Goal: Information Seeking & Learning: Learn about a topic

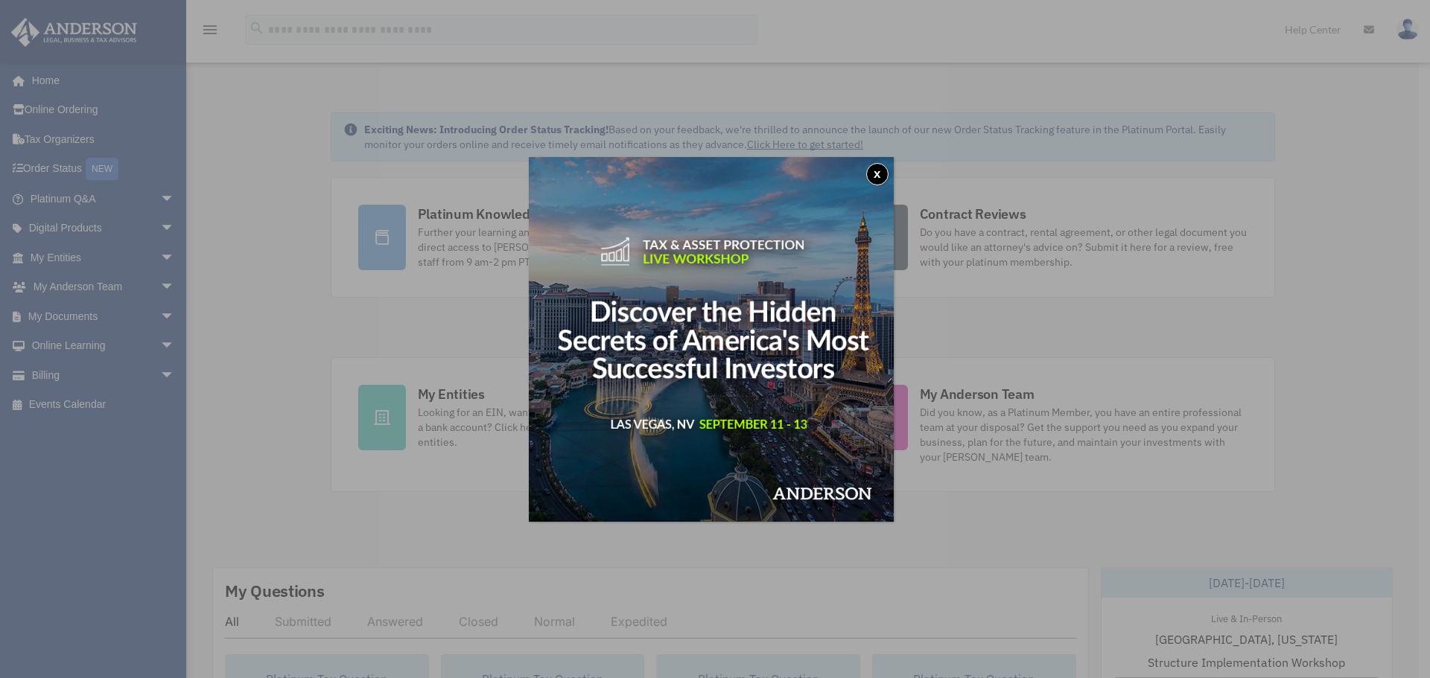
click at [882, 169] on button "x" at bounding box center [877, 174] width 22 height 22
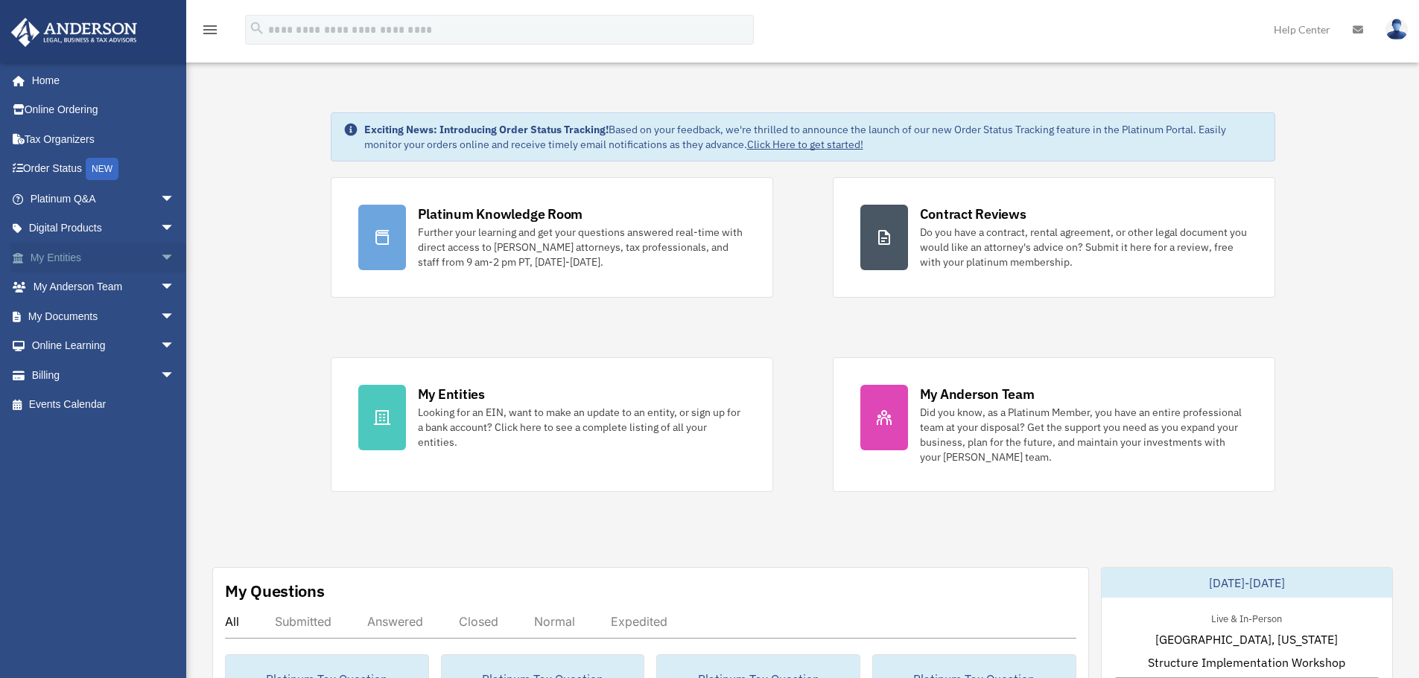
click at [121, 249] on link "My Entities arrow_drop_down" at bounding box center [103, 258] width 187 height 30
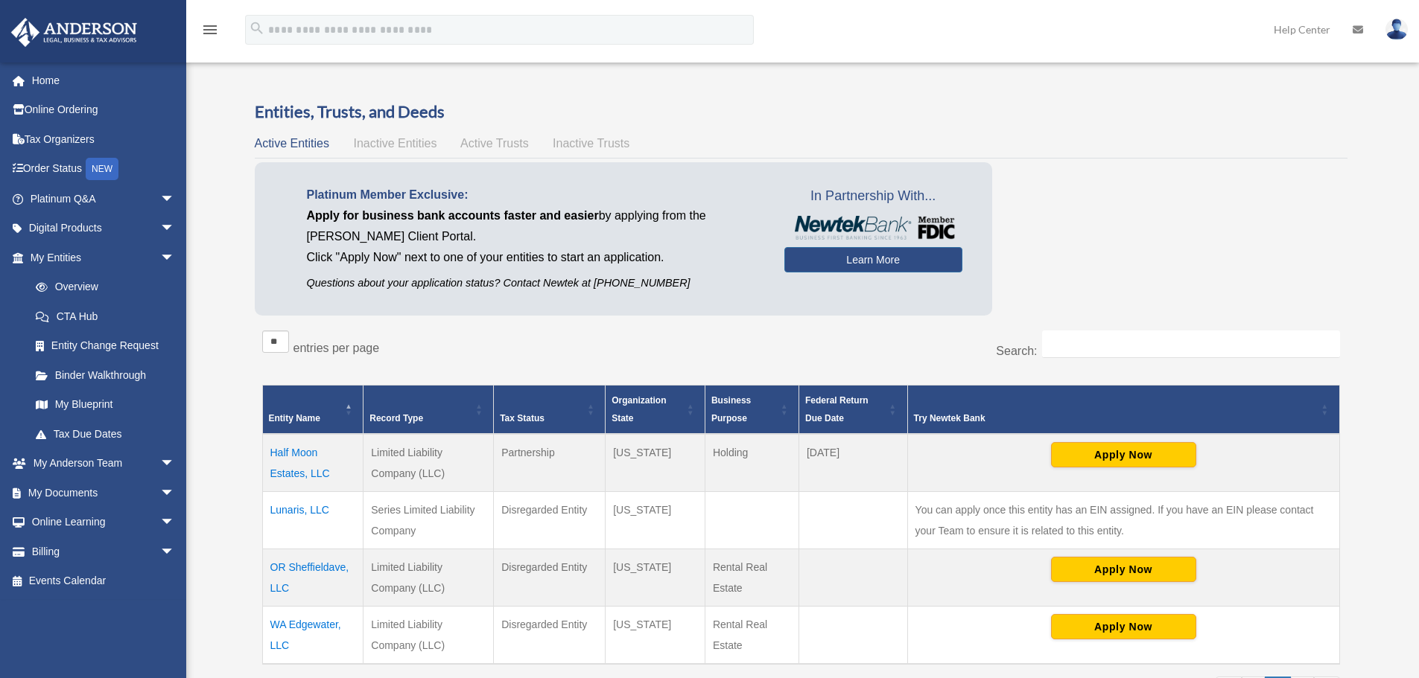
click at [401, 149] on span "Inactive Entities" at bounding box center [394, 143] width 83 height 13
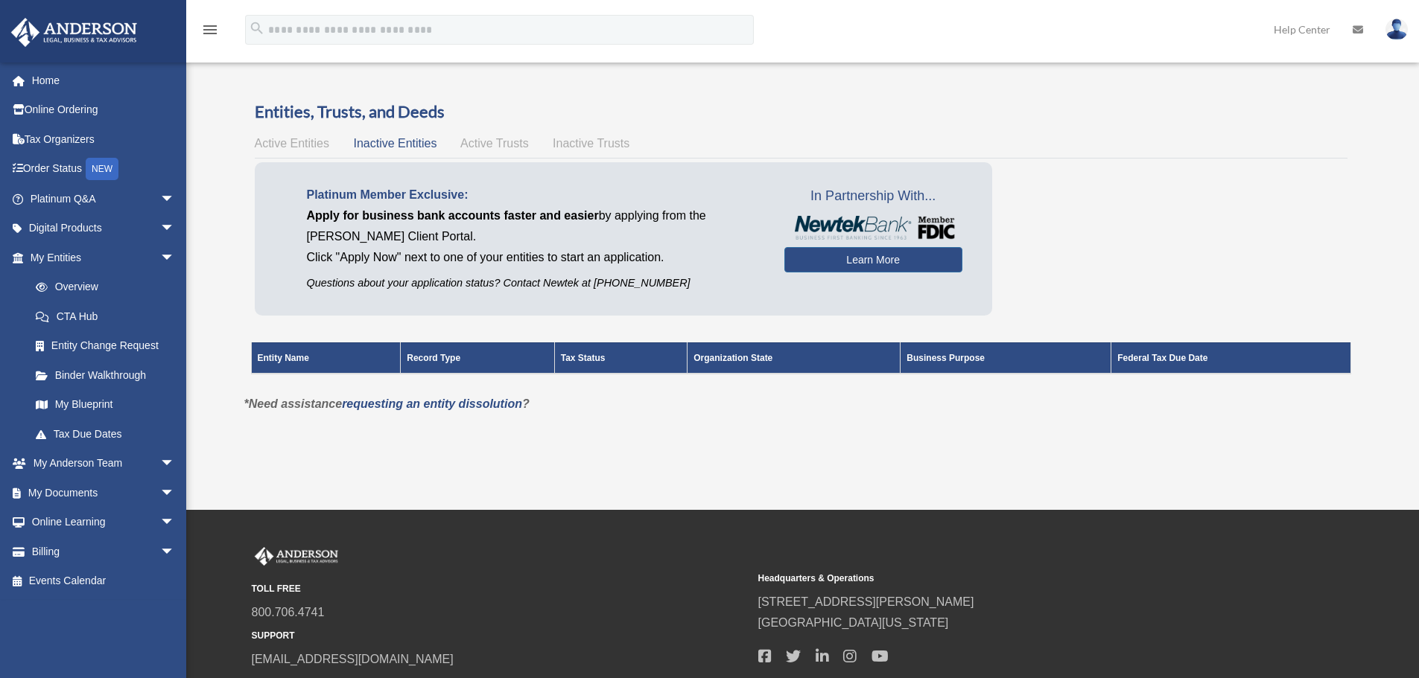
click at [333, 149] on div "Active Entities Inactive Entities Active Trusts Inactive Trusts" at bounding box center [801, 143] width 1093 height 21
click at [322, 141] on span "Active Entities" at bounding box center [292, 143] width 74 height 13
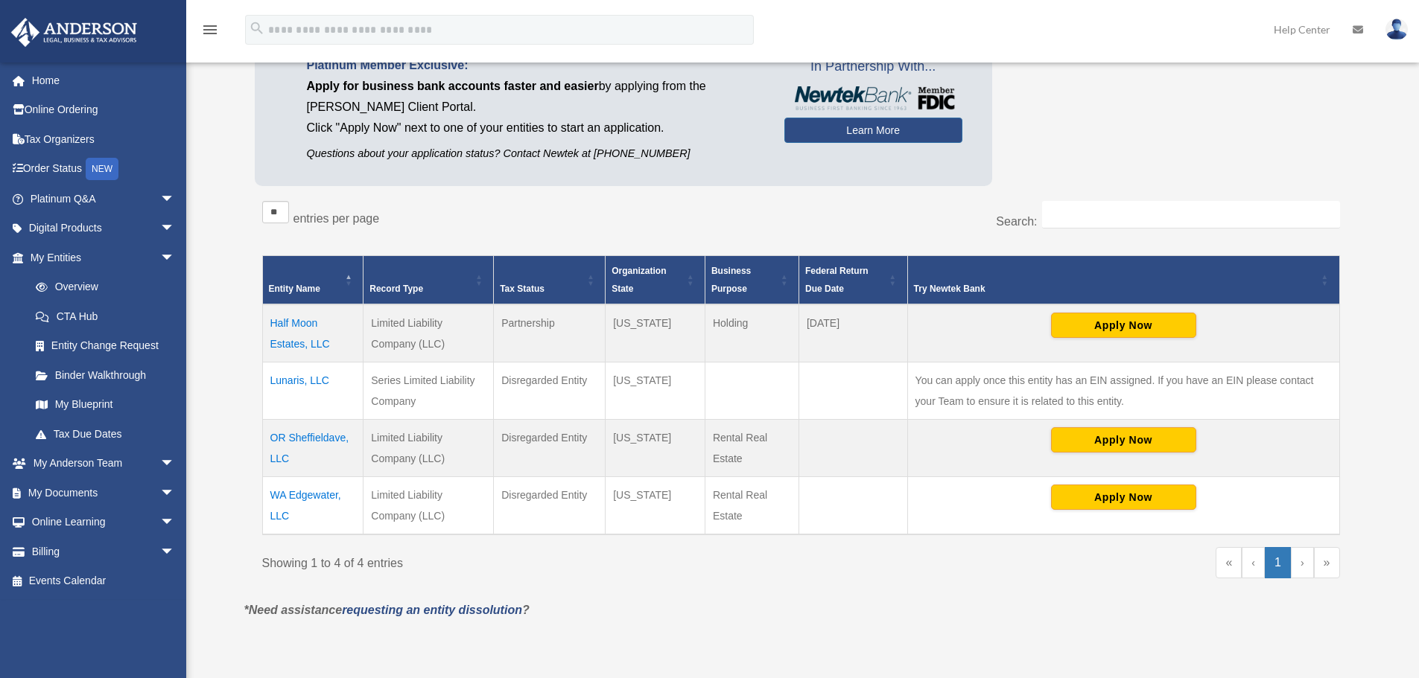
scroll to position [149, 0]
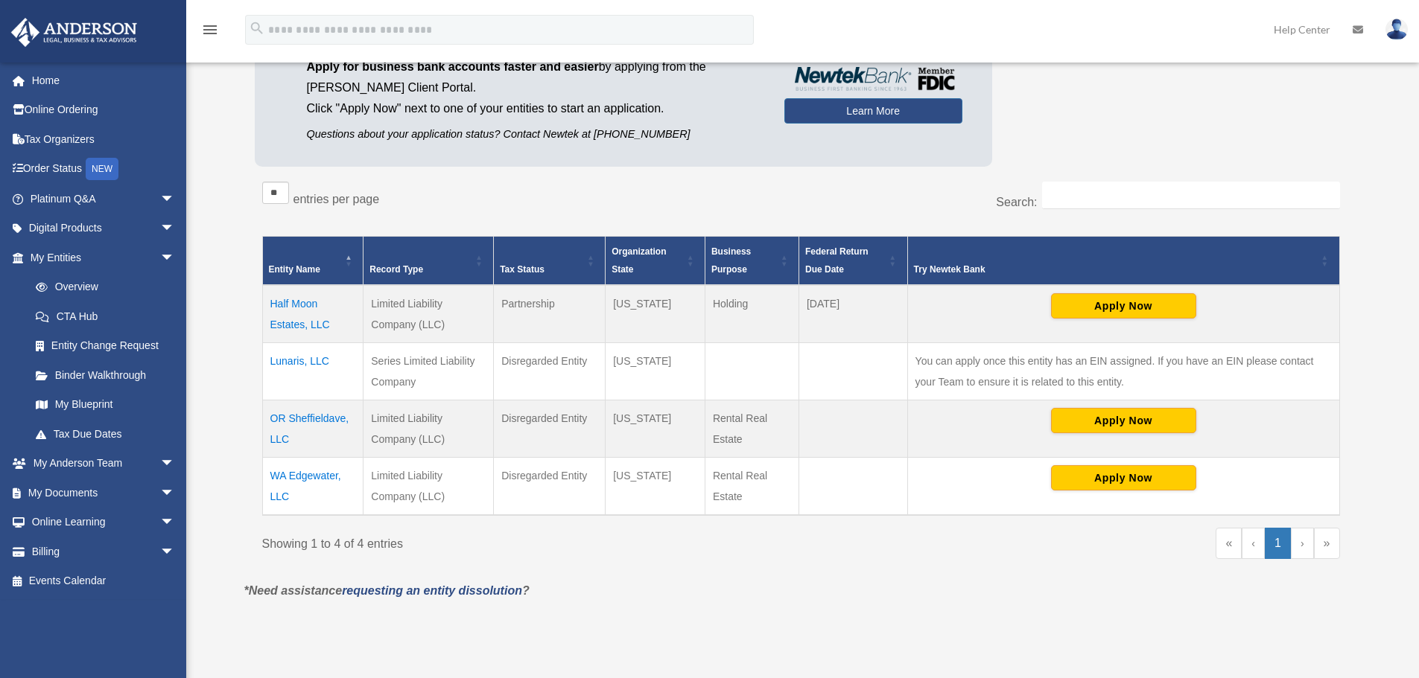
click at [293, 358] on td "Lunaris, LLC" at bounding box center [312, 371] width 101 height 57
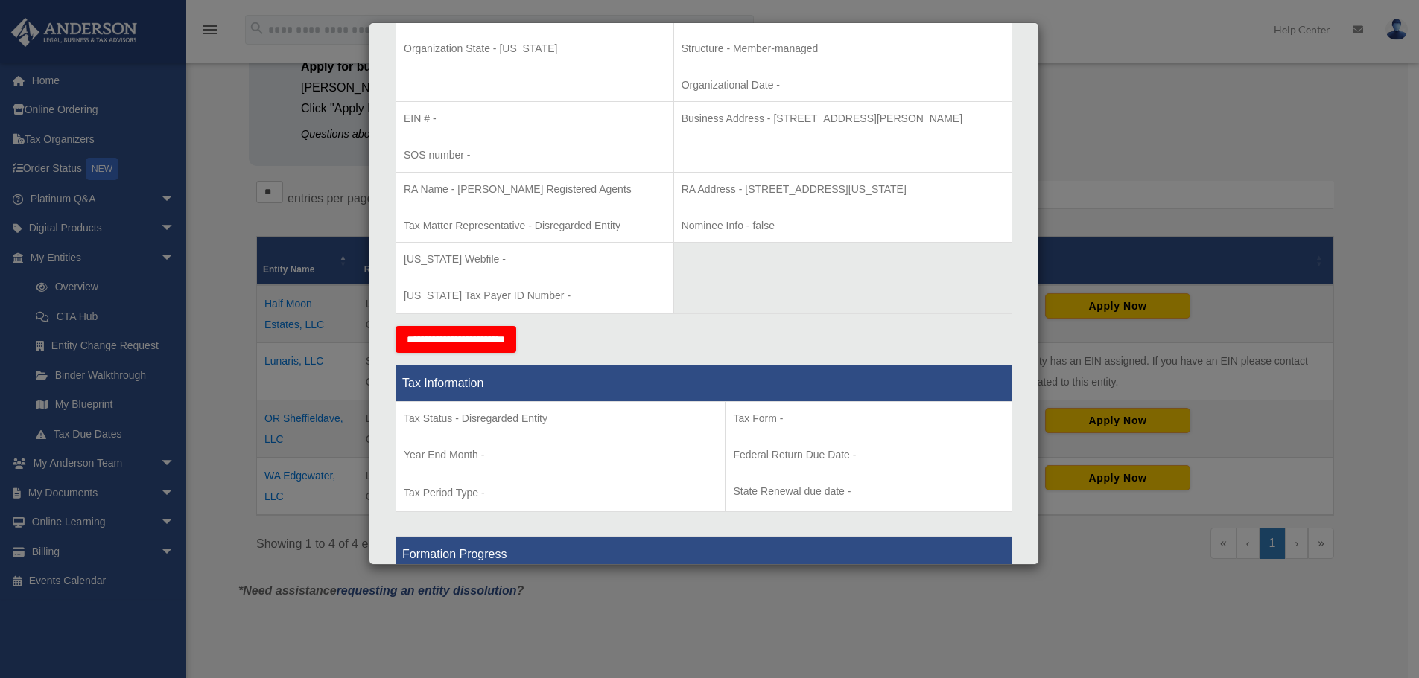
scroll to position [447, 0]
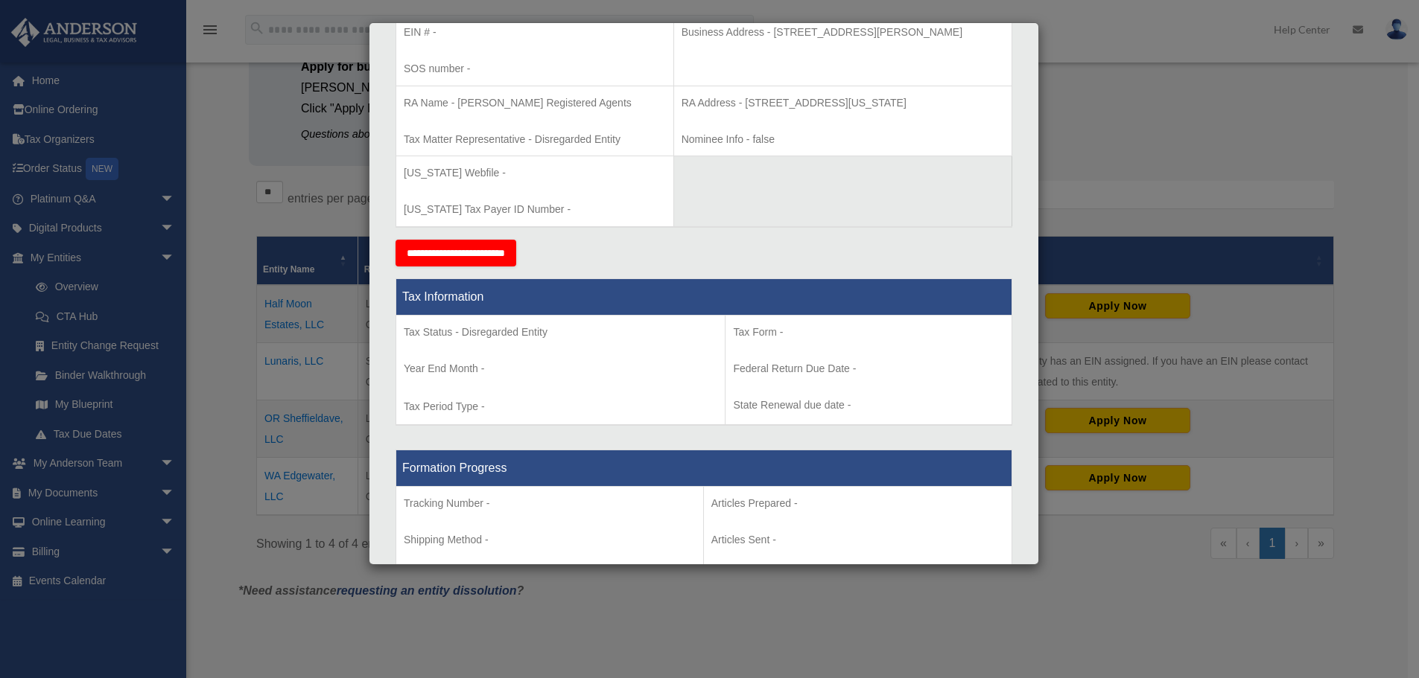
click at [599, 350] on td "Tax Status - Disregarded Entity Year End Month - Tax Period Type -" at bounding box center [560, 370] width 329 height 110
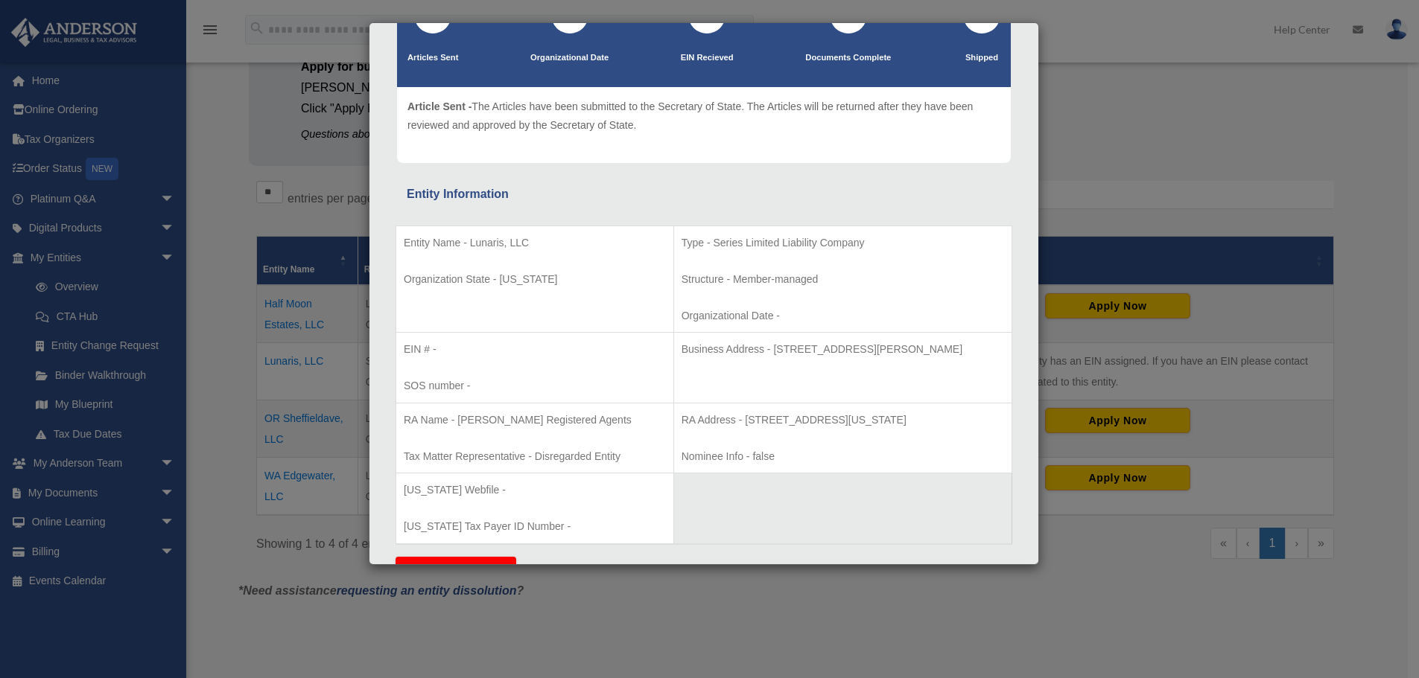
scroll to position [0, 0]
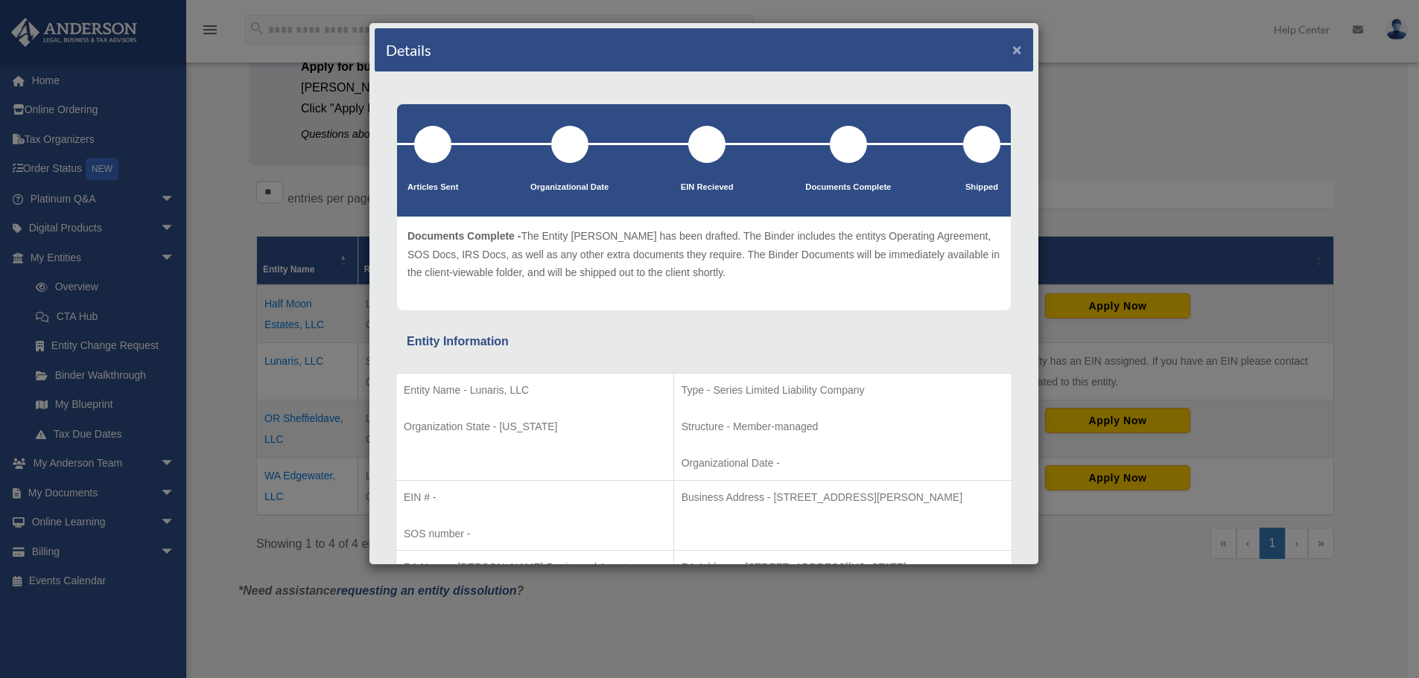
click at [1012, 57] on button "×" at bounding box center [1017, 50] width 10 height 16
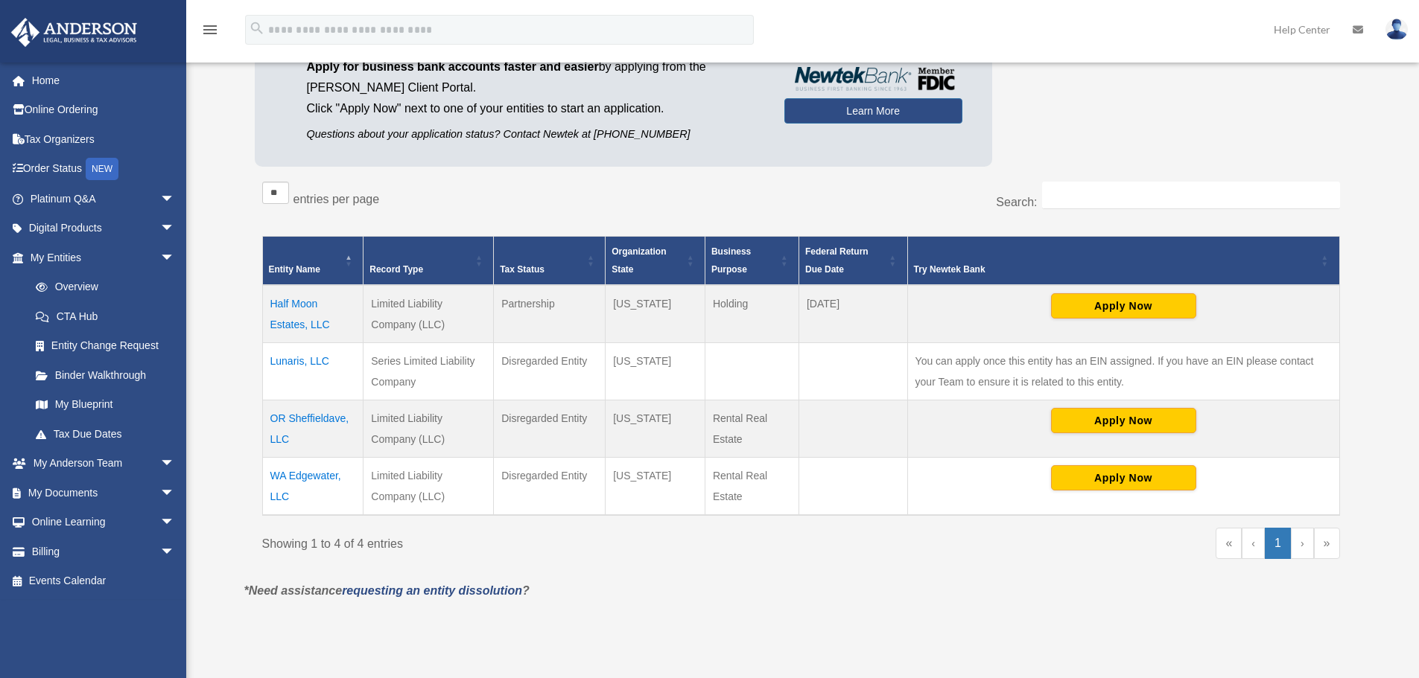
click at [308, 316] on td "Half Moon Estates, LLC" at bounding box center [312, 314] width 101 height 58
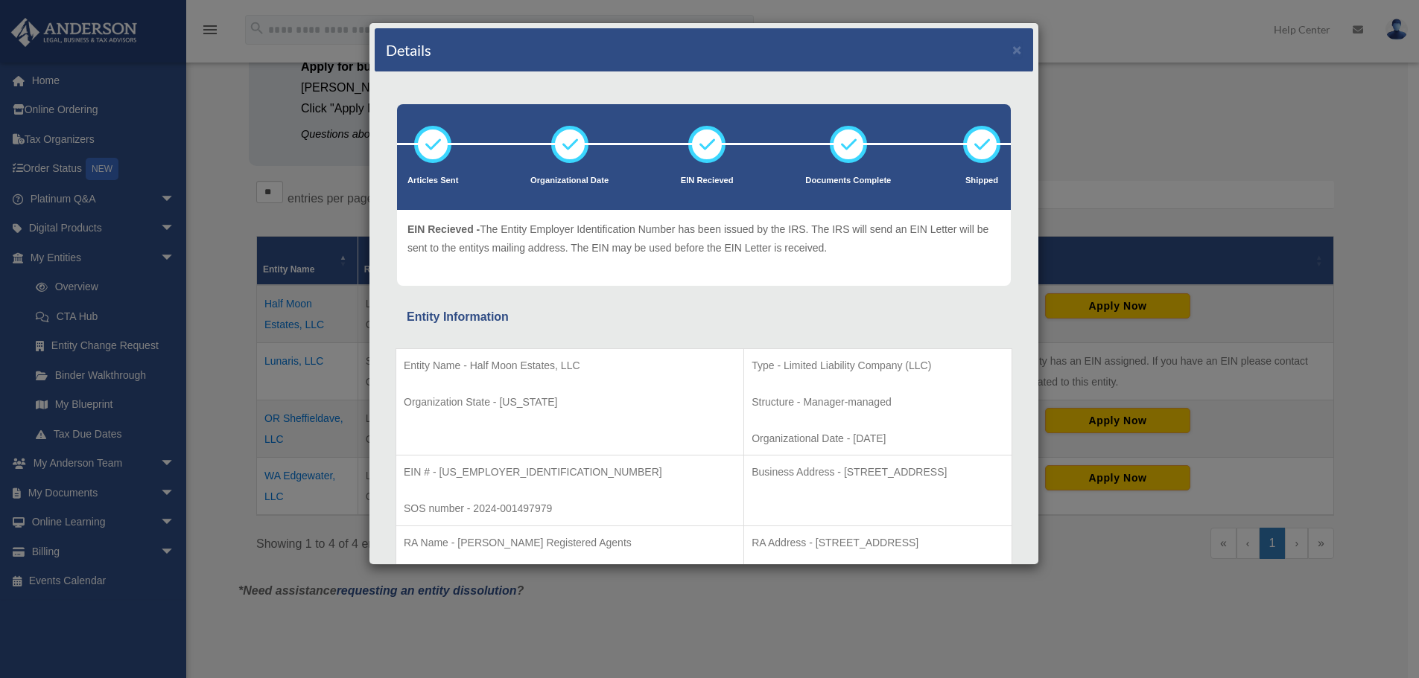
click at [1004, 58] on div "Details ×" at bounding box center [704, 50] width 658 height 44
click at [1012, 52] on button "×" at bounding box center [1017, 50] width 10 height 16
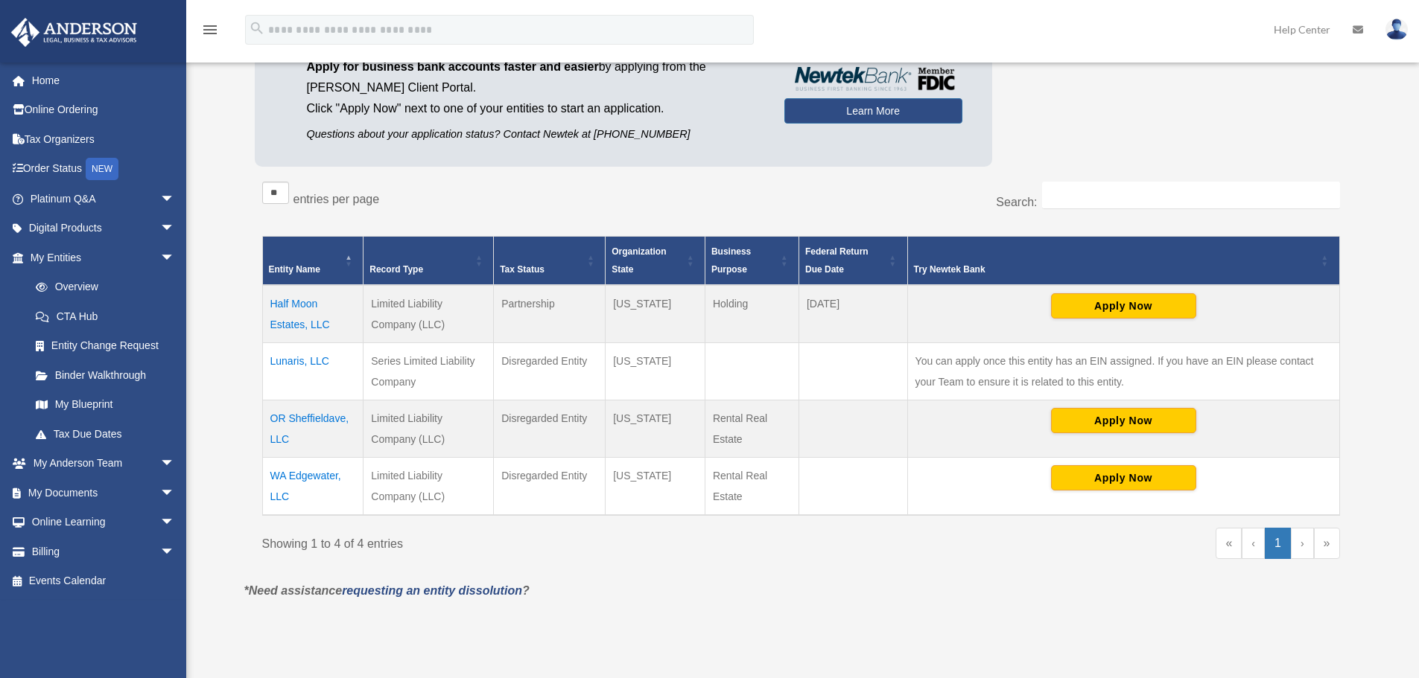
click at [286, 424] on td "OR Sheffieldave, LLC" at bounding box center [312, 429] width 101 height 57
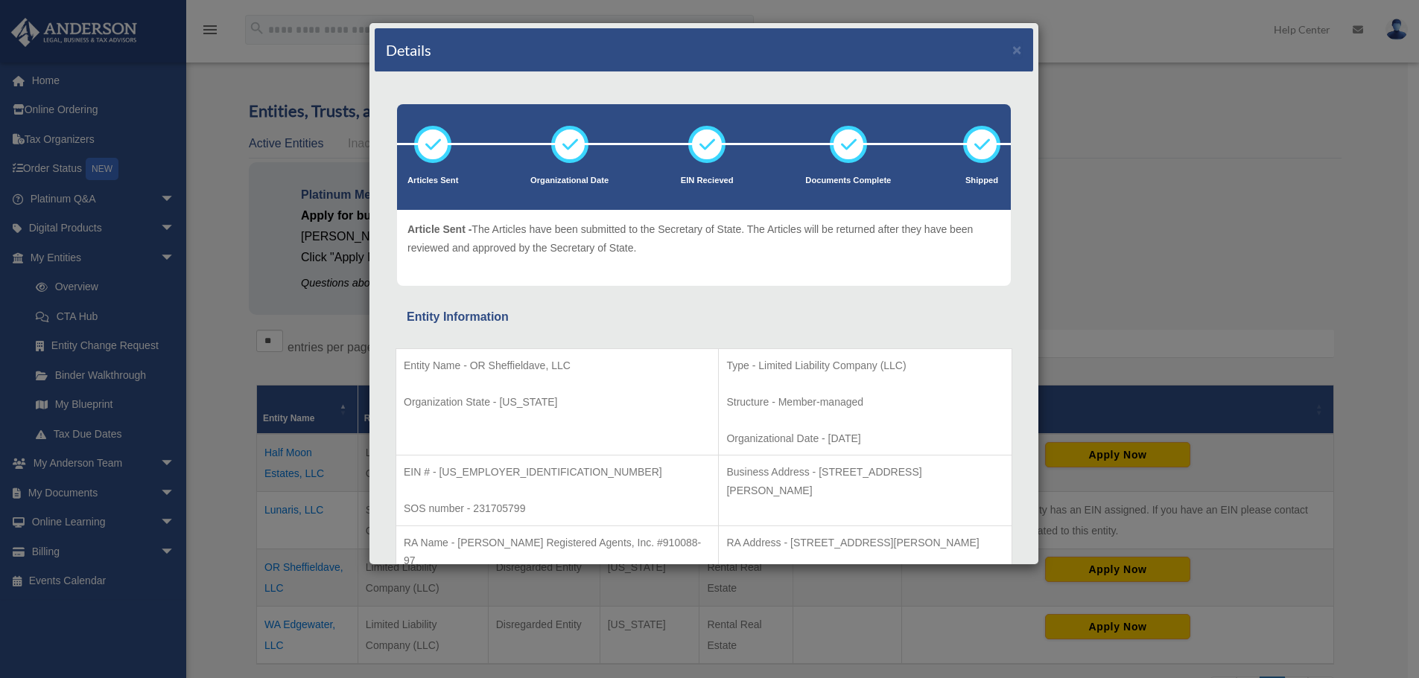
click at [1011, 48] on div "Details ×" at bounding box center [704, 50] width 658 height 44
click at [1012, 57] on button "×" at bounding box center [1017, 50] width 10 height 16
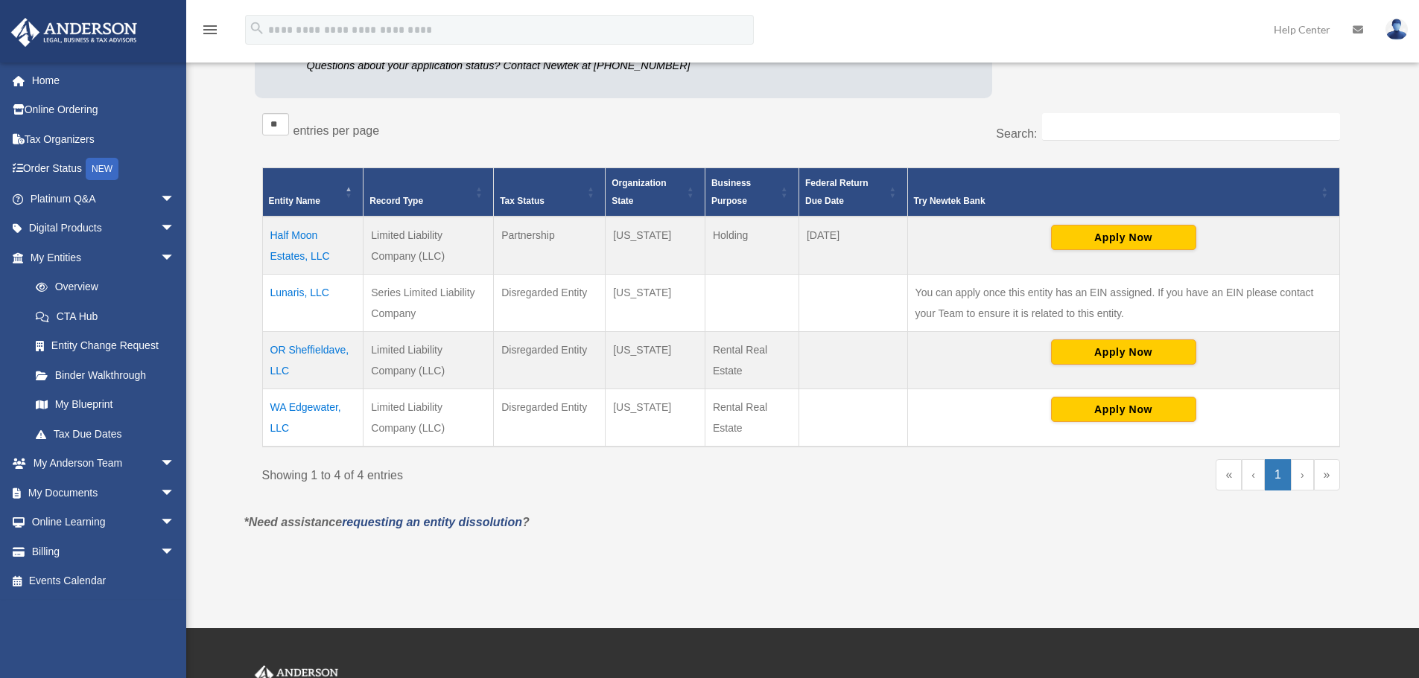
scroll to position [298, 0]
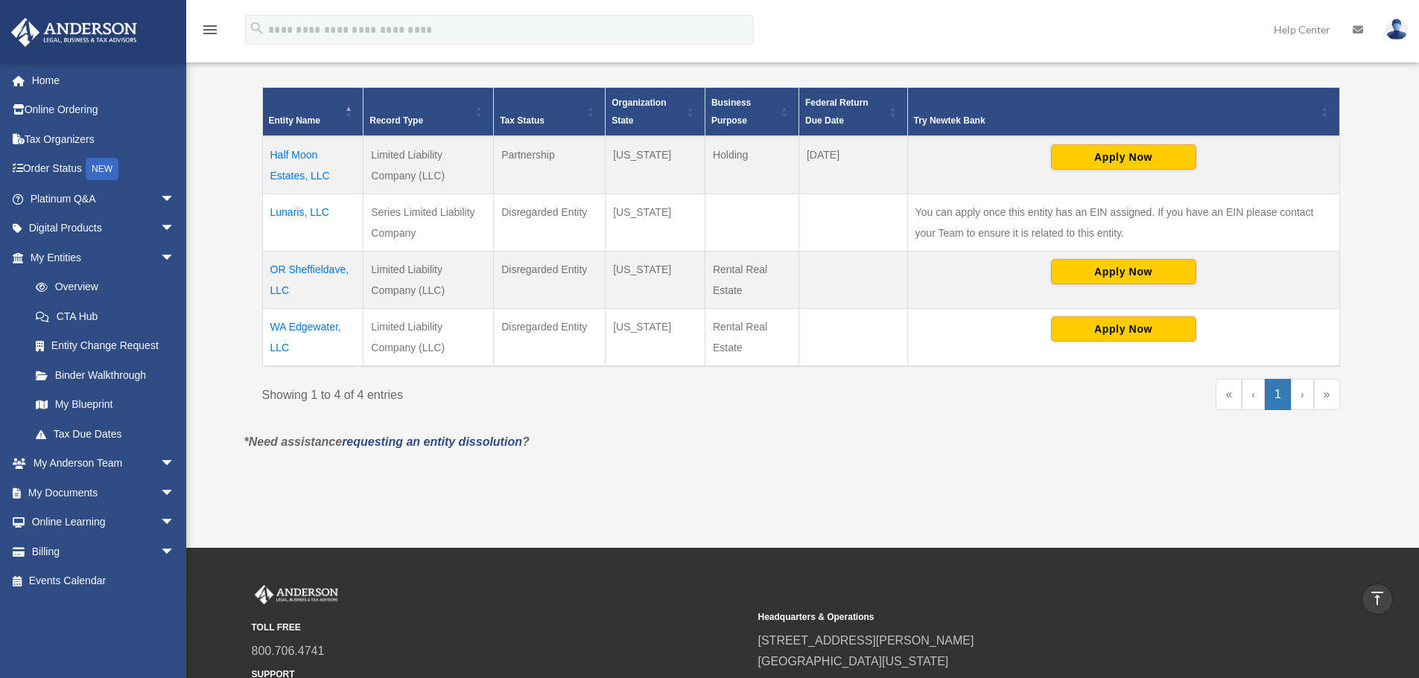
click at [327, 332] on td "WA Edgewater, LLC" at bounding box center [312, 338] width 101 height 58
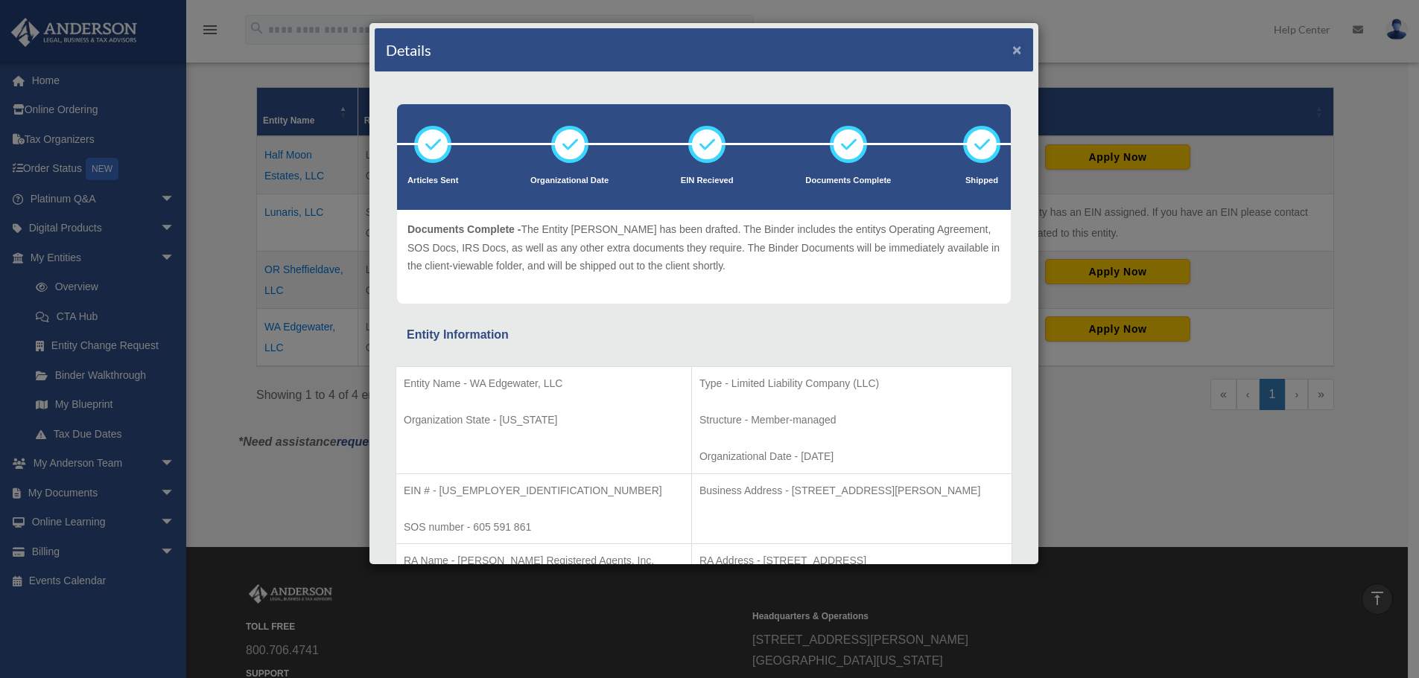
click at [1012, 48] on button "×" at bounding box center [1017, 50] width 10 height 16
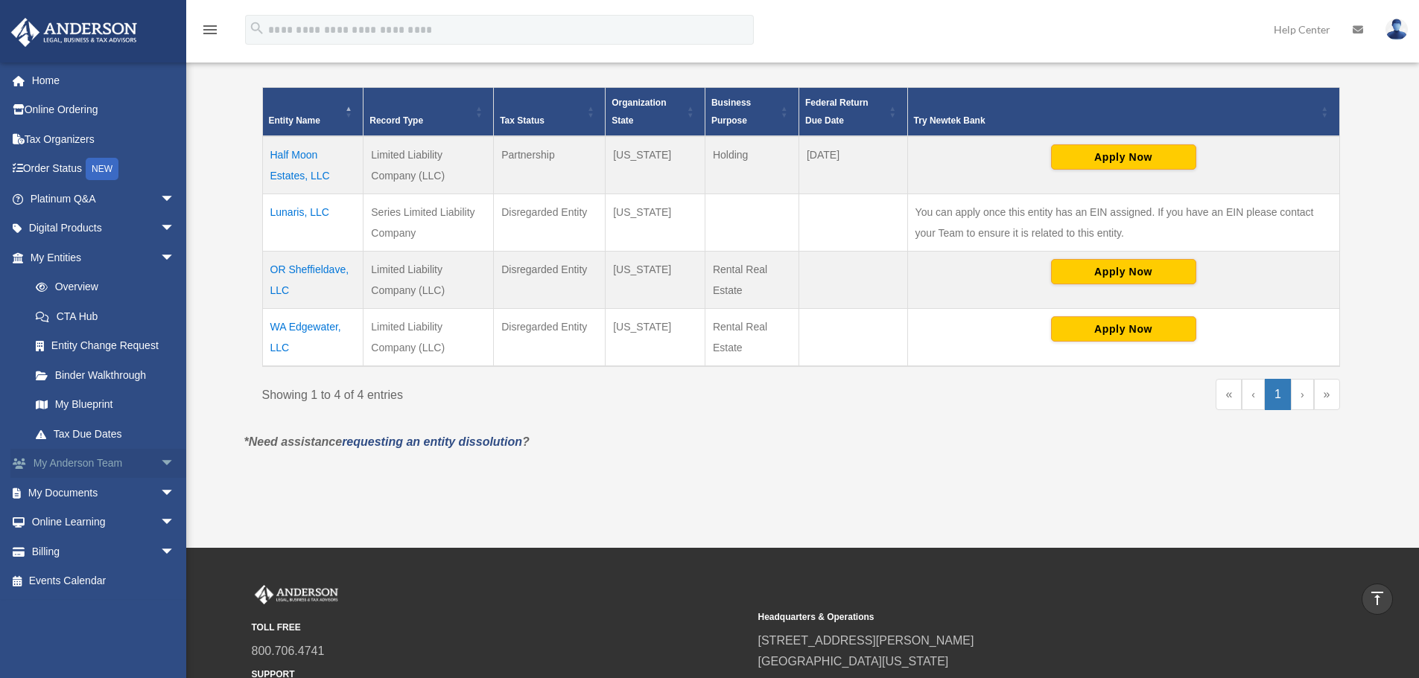
click at [113, 457] on link "My Anderson Team arrow_drop_down" at bounding box center [103, 464] width 187 height 30
click at [160, 461] on span "arrow_drop_down" at bounding box center [175, 464] width 30 height 31
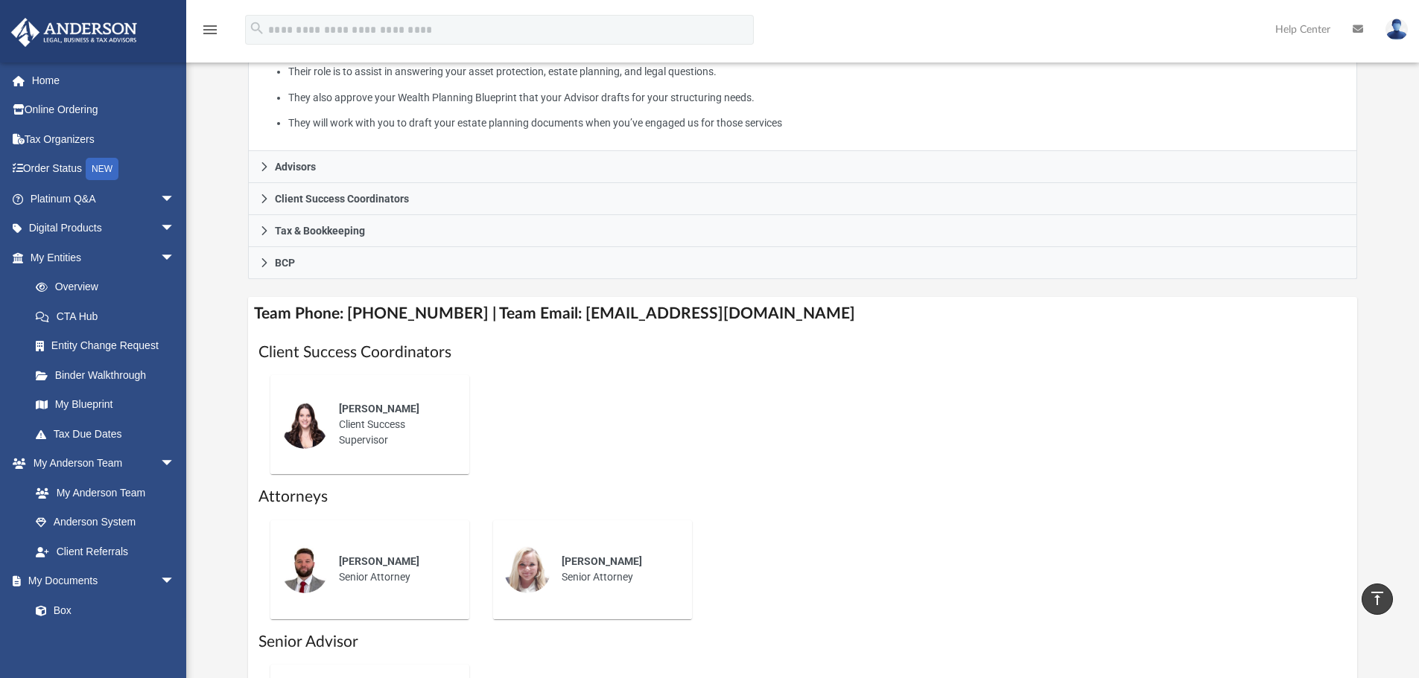
scroll to position [298, 0]
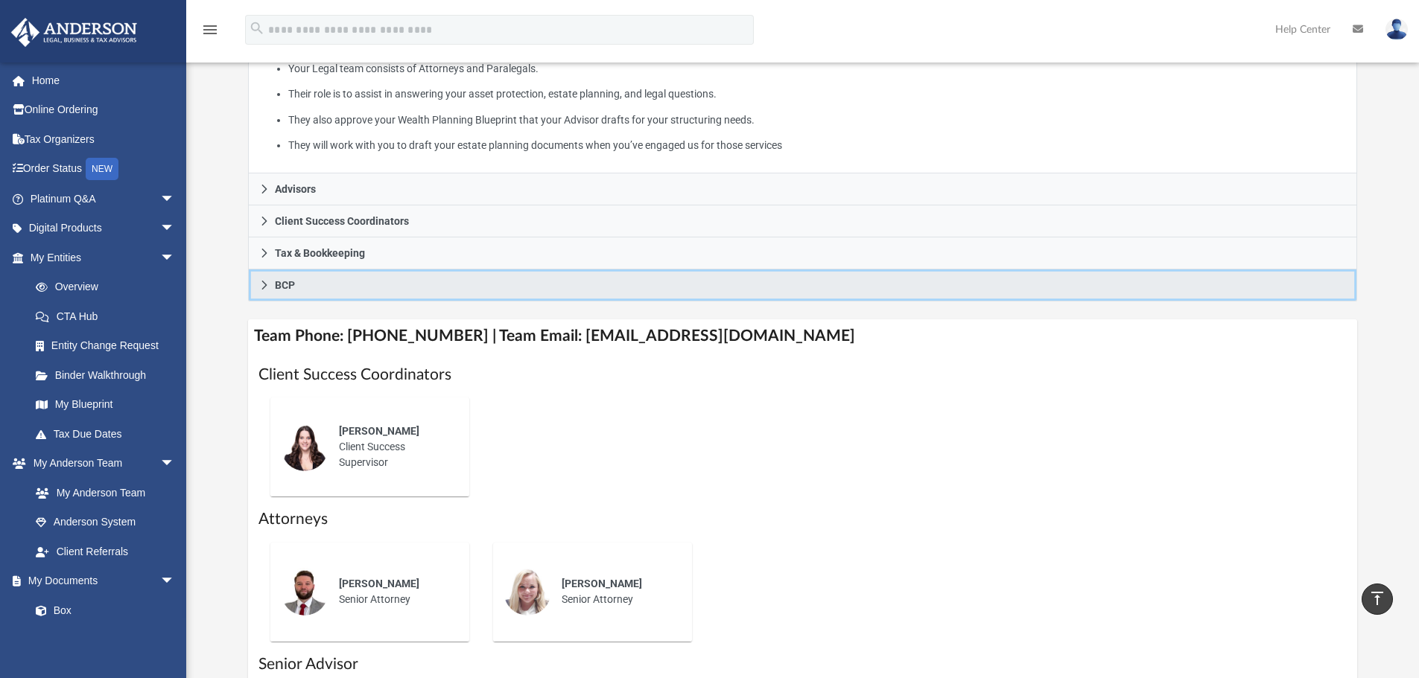
click at [323, 280] on link "BCP" at bounding box center [803, 286] width 1110 height 32
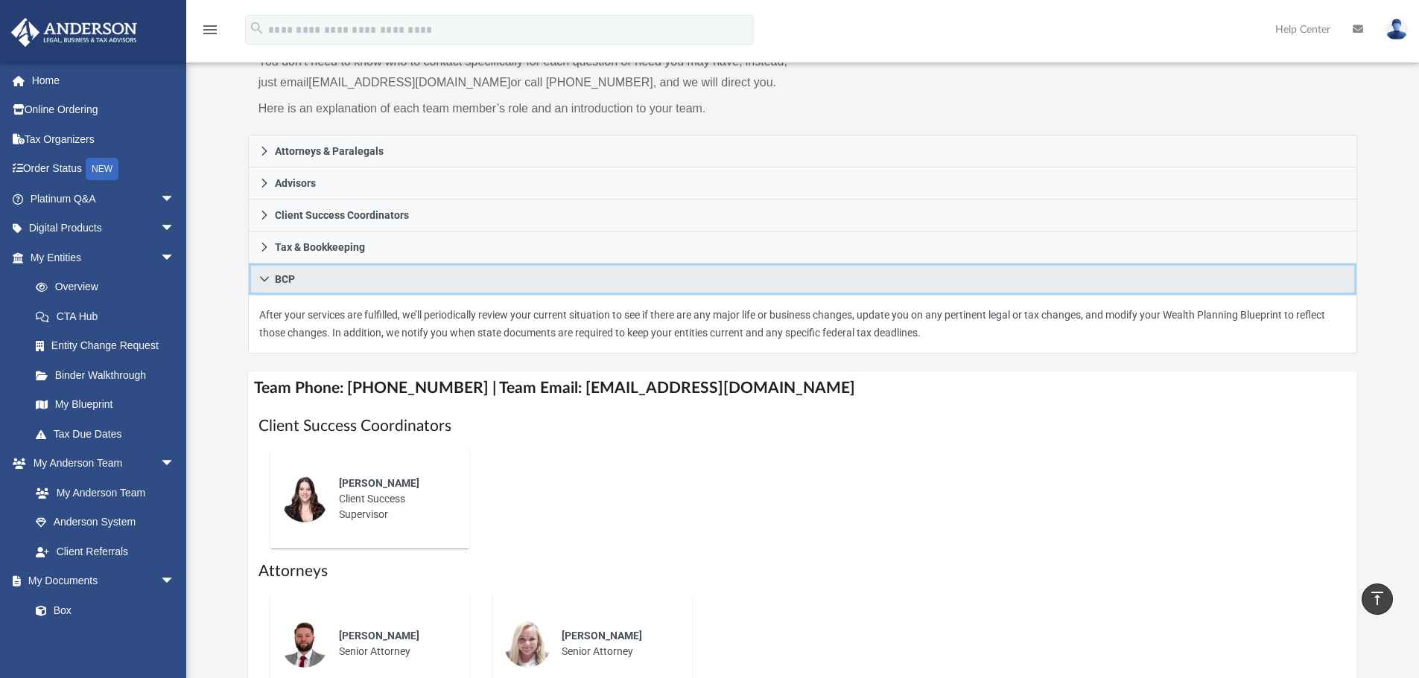
scroll to position [149, 0]
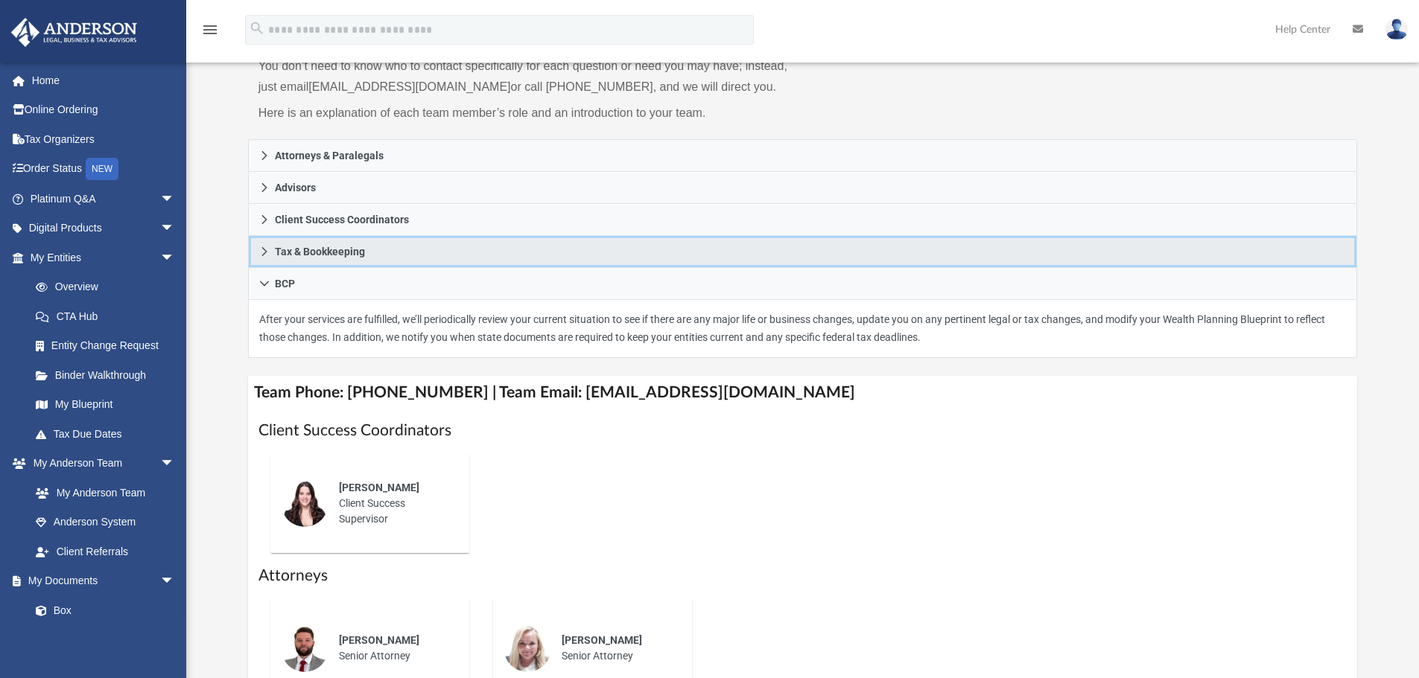
click at [362, 257] on span "Tax & Bookkeeping" at bounding box center [320, 252] width 90 height 10
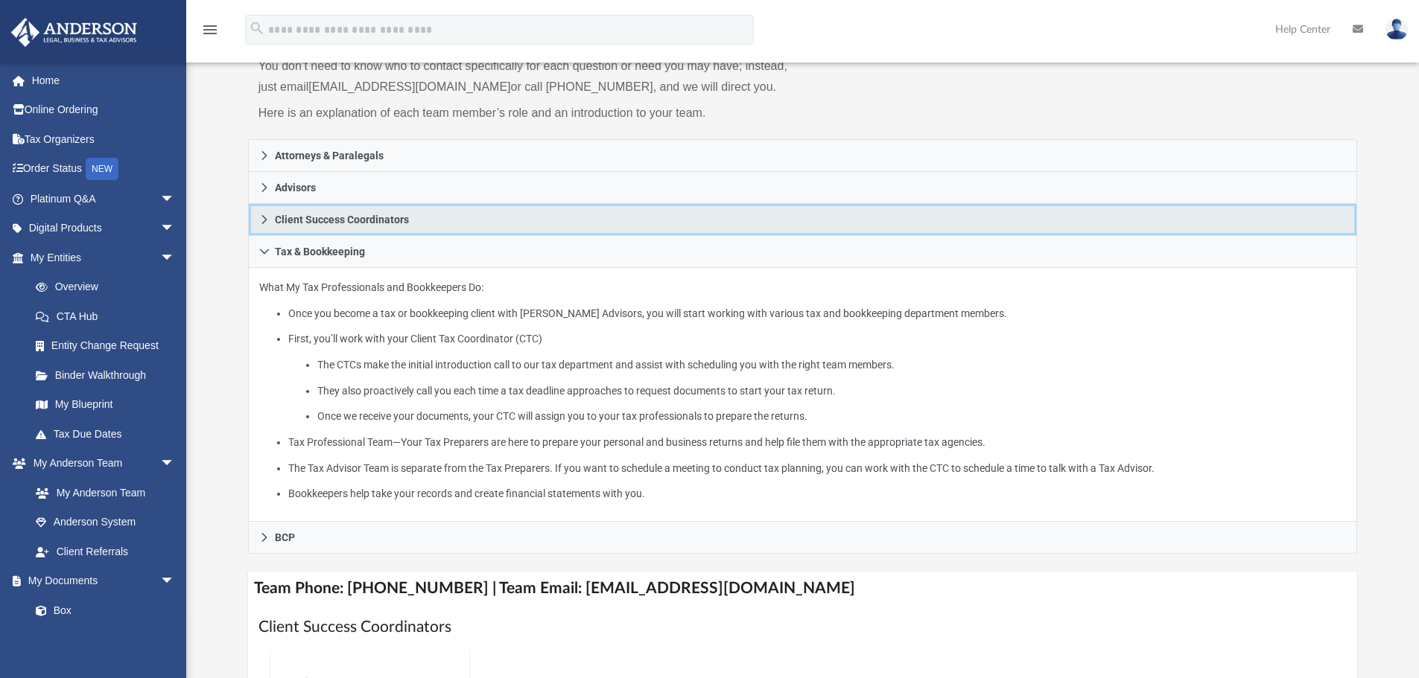
click at [372, 212] on link "Client Success Coordinators" at bounding box center [803, 220] width 1110 height 32
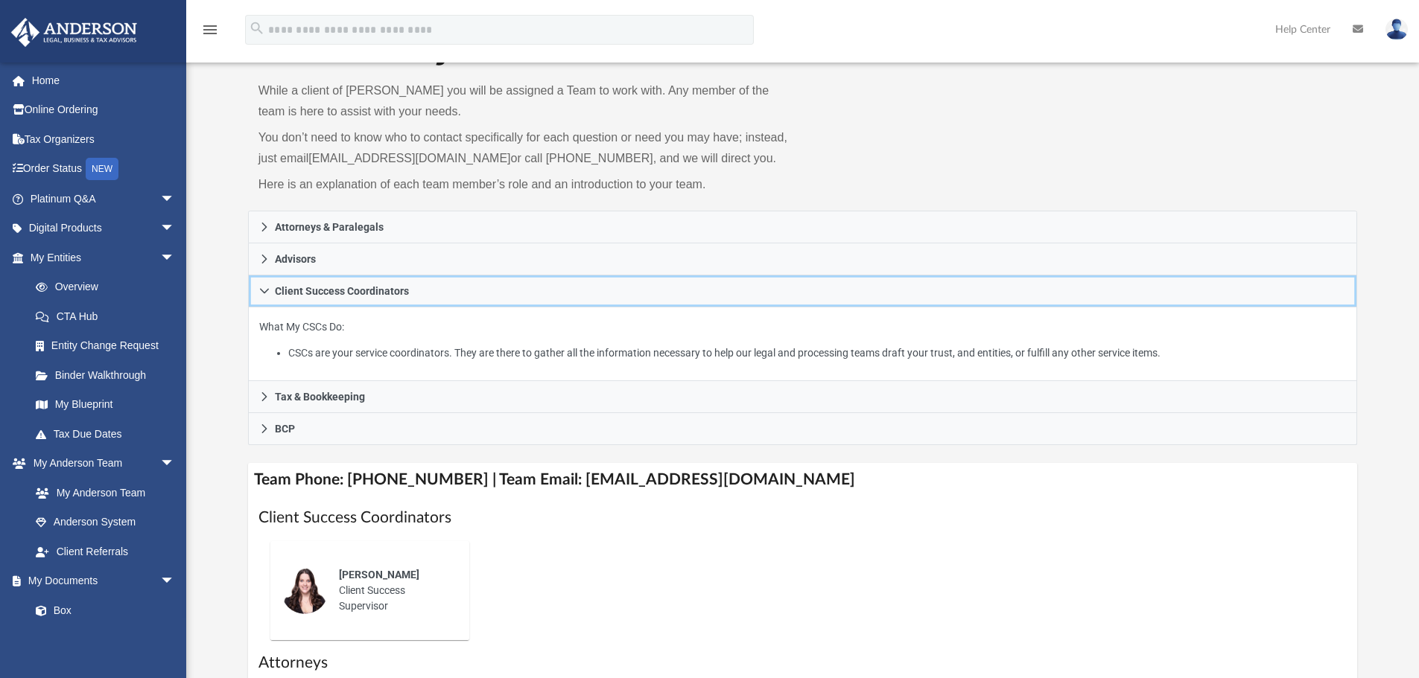
scroll to position [0, 0]
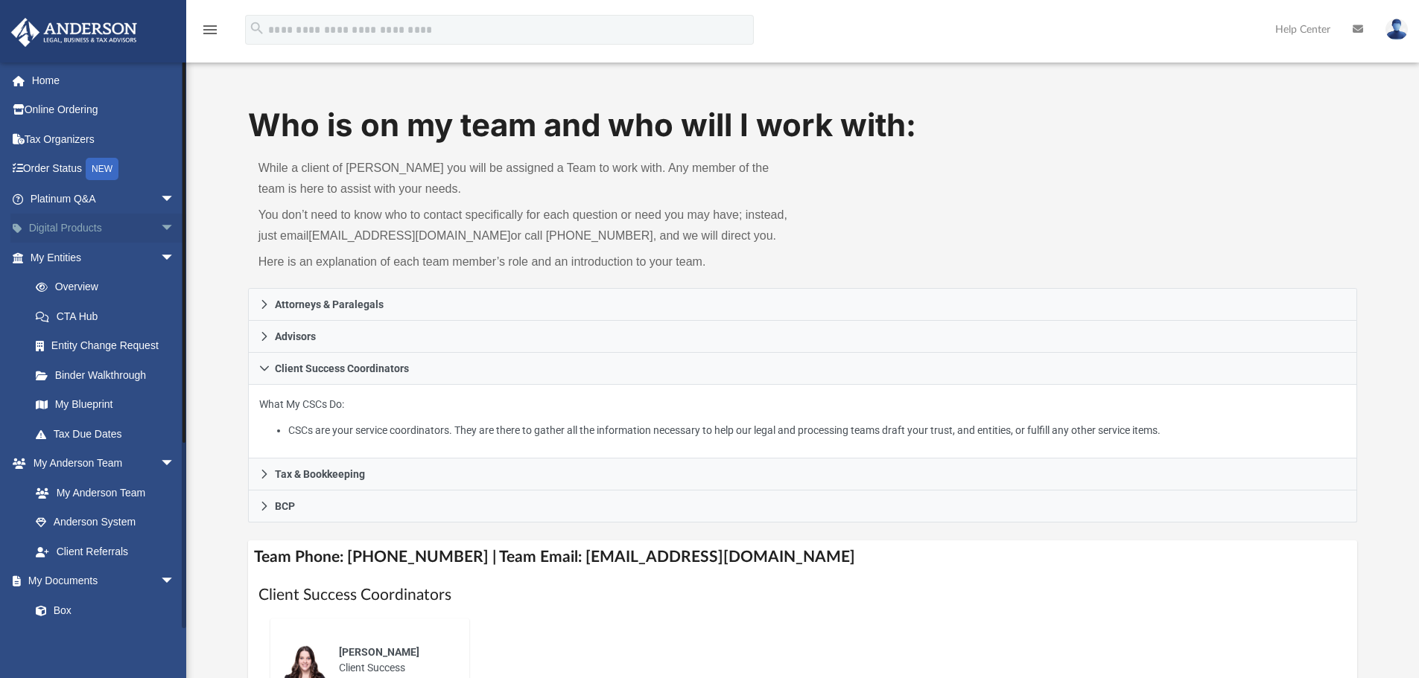
click at [106, 232] on link "Digital Products arrow_drop_down" at bounding box center [103, 229] width 187 height 30
click at [163, 221] on span "arrow_drop_down" at bounding box center [175, 229] width 30 height 31
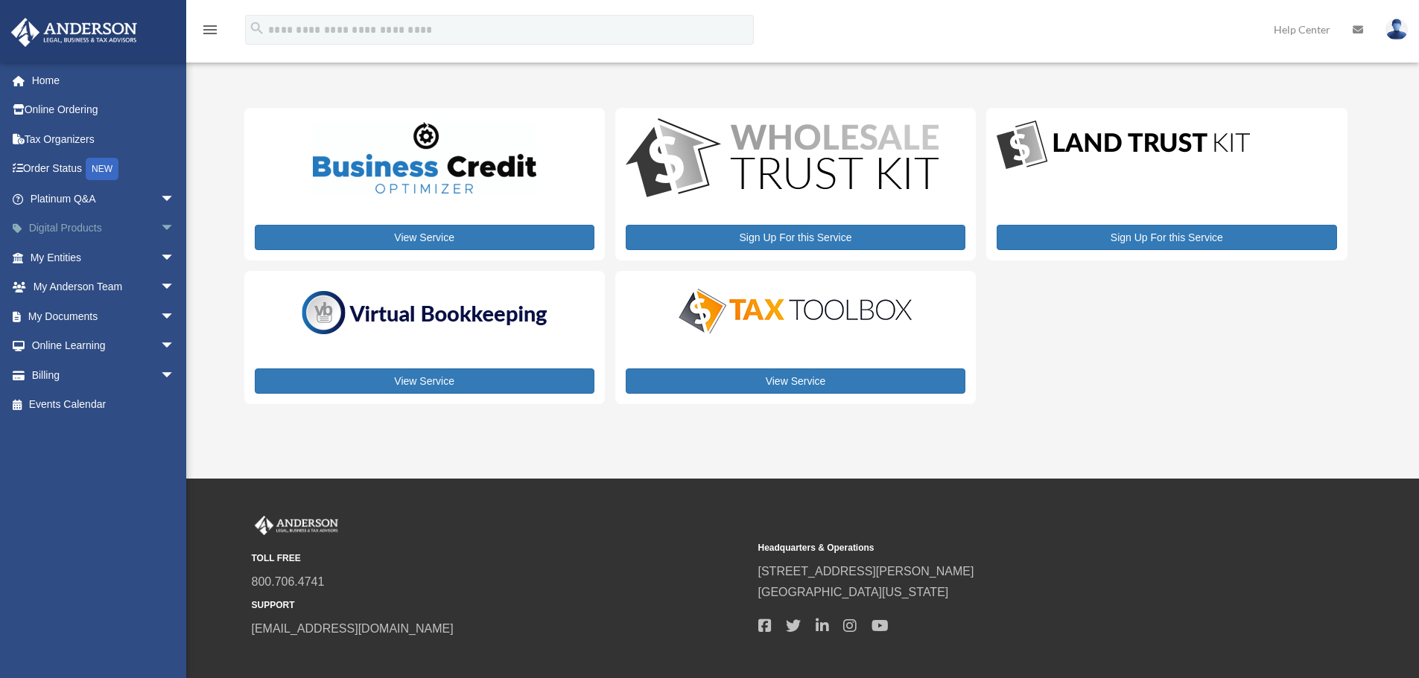
click at [160, 230] on span "arrow_drop_down" at bounding box center [175, 229] width 30 height 31
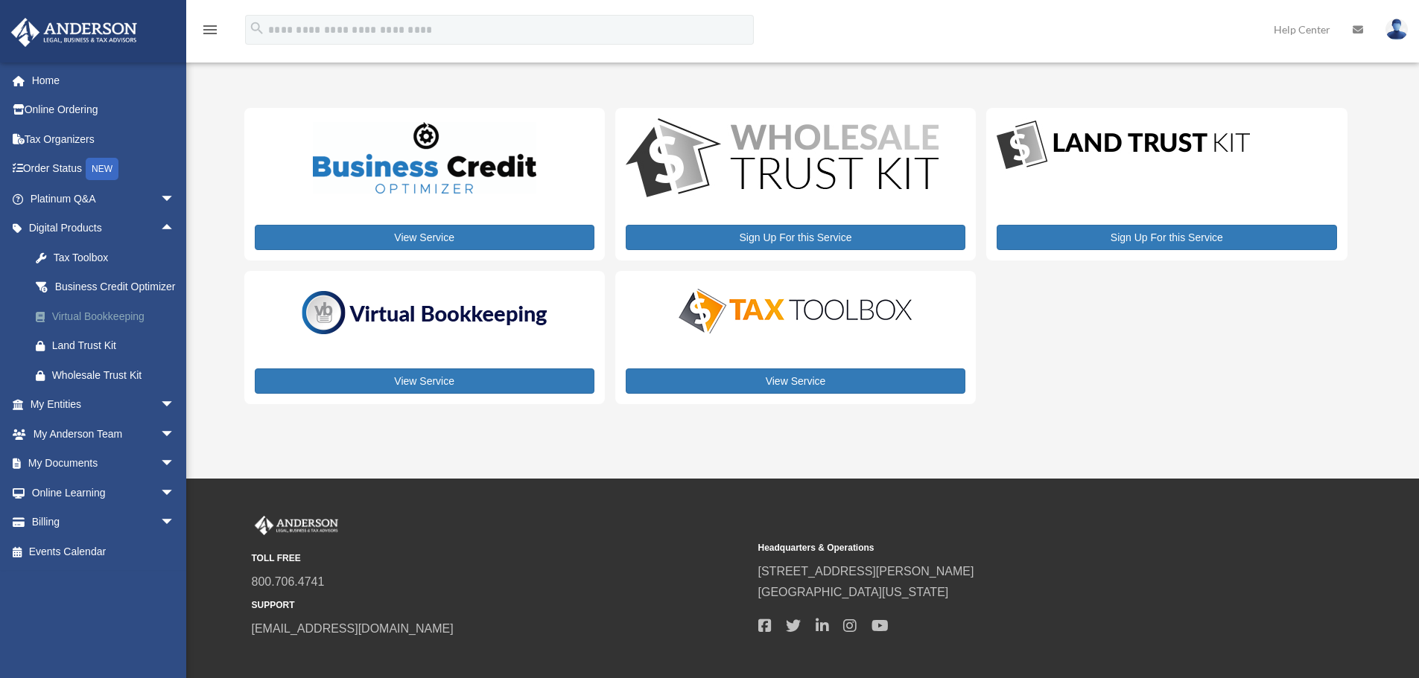
click at [95, 326] on div "Virtual Bookkeeping" at bounding box center [115, 317] width 127 height 19
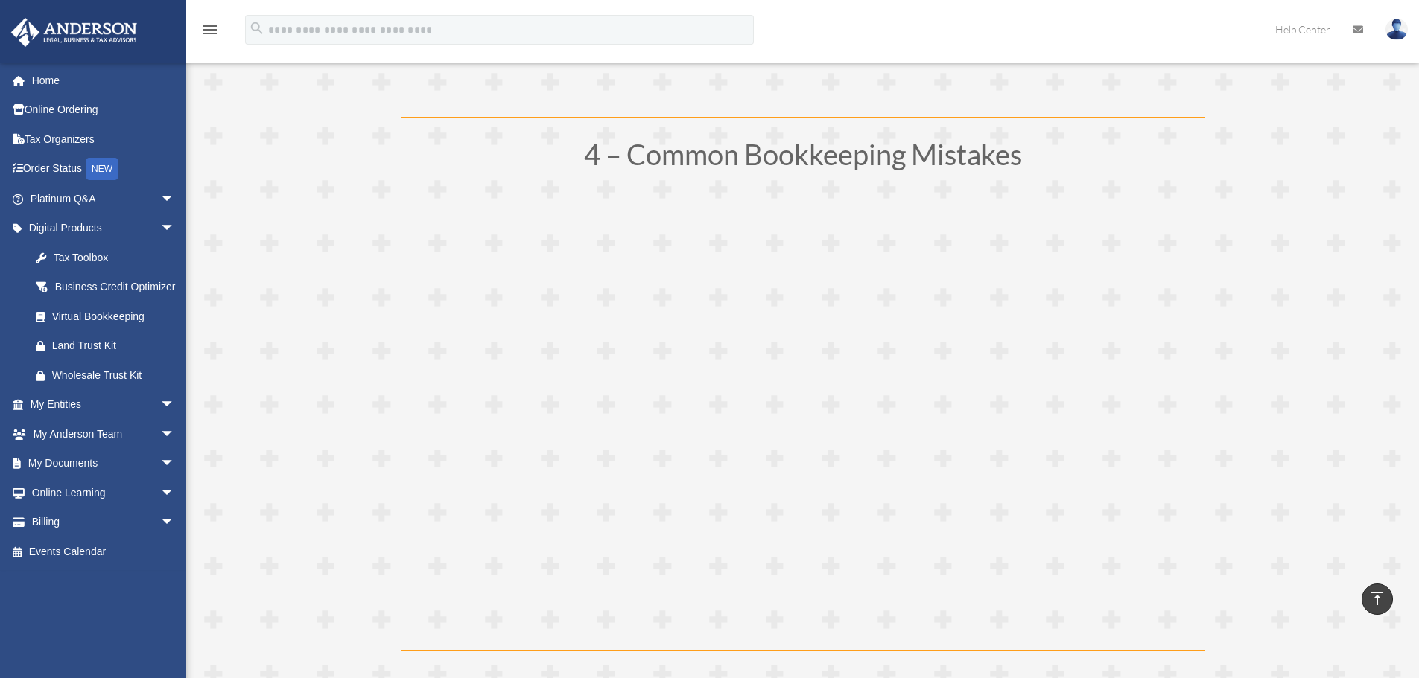
scroll to position [1787, 0]
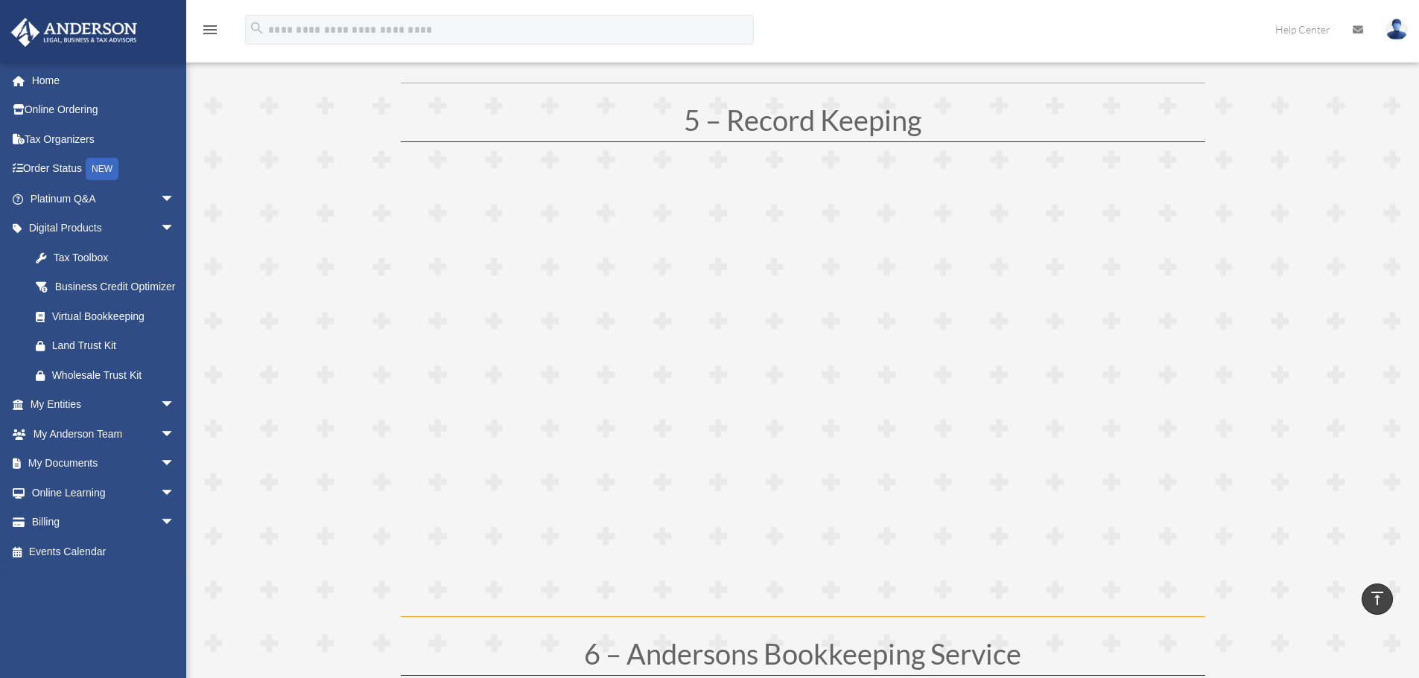
scroll to position [2309, 0]
